Goal: Task Accomplishment & Management: Use online tool/utility

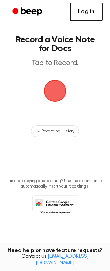
click at [60, 93] on span "button" at bounding box center [55, 90] width 21 height 21
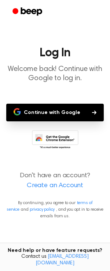
click at [57, 114] on button "Continue with Google" at bounding box center [55, 113] width 98 height 18
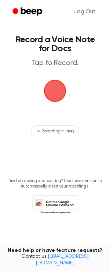
click at [57, 93] on span "button" at bounding box center [55, 90] width 21 height 21
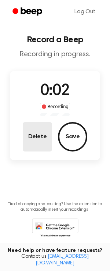
click at [35, 136] on button "Delete" at bounding box center [37, 136] width 29 height 29
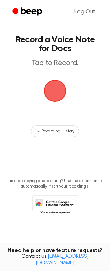
click at [56, 99] on span "button" at bounding box center [55, 90] width 21 height 21
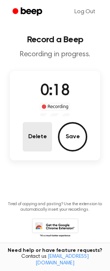
click at [42, 126] on button "Delete" at bounding box center [37, 136] width 29 height 29
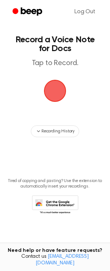
click at [61, 90] on span "button" at bounding box center [55, 90] width 21 height 21
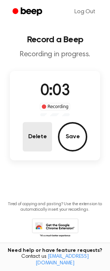
click at [41, 128] on button "Delete" at bounding box center [37, 136] width 29 height 29
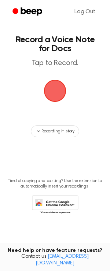
click at [57, 100] on span "button" at bounding box center [55, 90] width 21 height 21
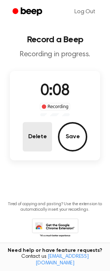
click at [39, 141] on button "Delete" at bounding box center [37, 136] width 29 height 29
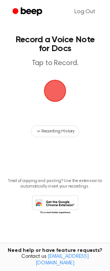
click at [54, 93] on span "button" at bounding box center [55, 90] width 21 height 21
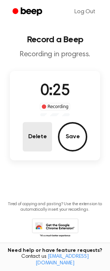
click at [50, 142] on button "Delete" at bounding box center [37, 136] width 29 height 29
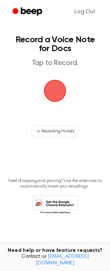
click at [60, 87] on span "button" at bounding box center [55, 91] width 22 height 22
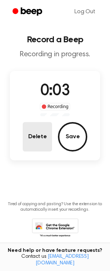
click at [38, 136] on button "Delete" at bounding box center [37, 136] width 29 height 29
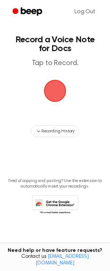
click at [57, 103] on span "button" at bounding box center [55, 91] width 24 height 24
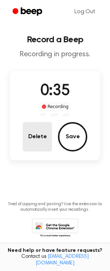
click at [37, 128] on button "Delete" at bounding box center [37, 136] width 29 height 29
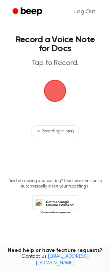
click at [60, 89] on span "button" at bounding box center [55, 90] width 21 height 21
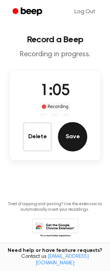
click at [67, 125] on button "Save" at bounding box center [72, 136] width 29 height 29
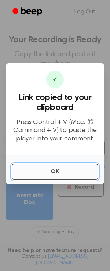
click at [41, 171] on button "OK" at bounding box center [55, 171] width 87 height 16
